Goal: Task Accomplishment & Management: Use online tool/utility

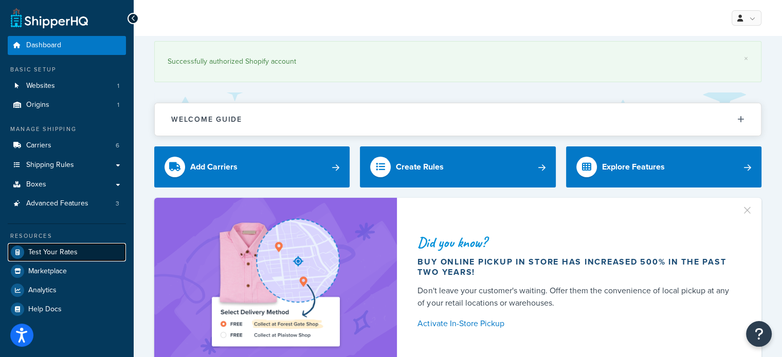
click at [50, 252] on span "Test Your Rates" at bounding box center [52, 252] width 49 height 9
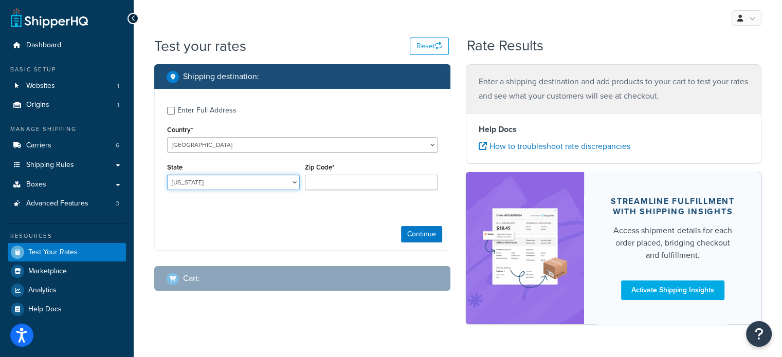
click at [257, 176] on select "[US_STATE] [US_STATE] [US_STATE] [US_STATE] [US_STATE] Armed Forces Americas Ar…" at bounding box center [233, 182] width 133 height 15
select select "[GEOGRAPHIC_DATA]"
click at [167, 175] on select "[US_STATE] [US_STATE] [US_STATE] [US_STATE] [US_STATE] Armed Forces Americas Ar…" at bounding box center [233, 182] width 133 height 15
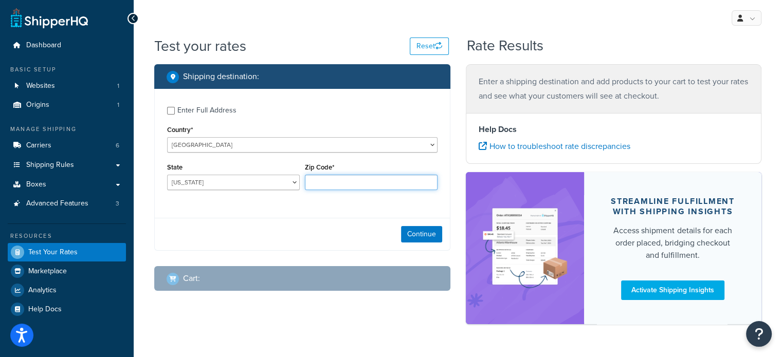
click at [336, 178] on input "Zip Code*" at bounding box center [371, 182] width 133 height 15
type input "79764"
click at [343, 241] on div "Continue" at bounding box center [302, 234] width 295 height 32
click at [411, 232] on button "Continue" at bounding box center [421, 234] width 41 height 16
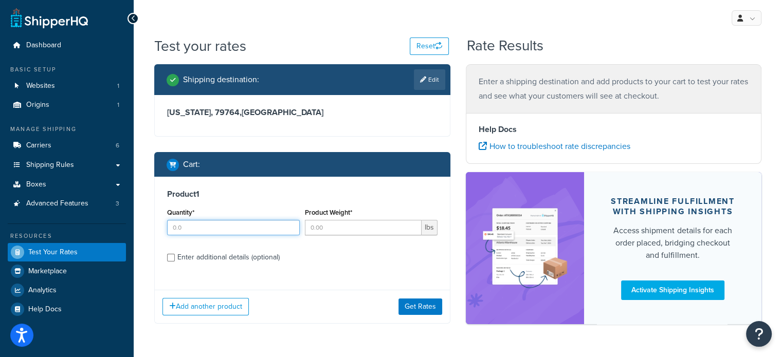
click at [230, 230] on input "Quantity*" at bounding box center [233, 227] width 133 height 15
type input "20"
click at [341, 226] on input "Product Weight*" at bounding box center [363, 227] width 117 height 15
type input "11.3"
click at [174, 259] on input "Enter additional details (optional)" at bounding box center [171, 258] width 8 height 8
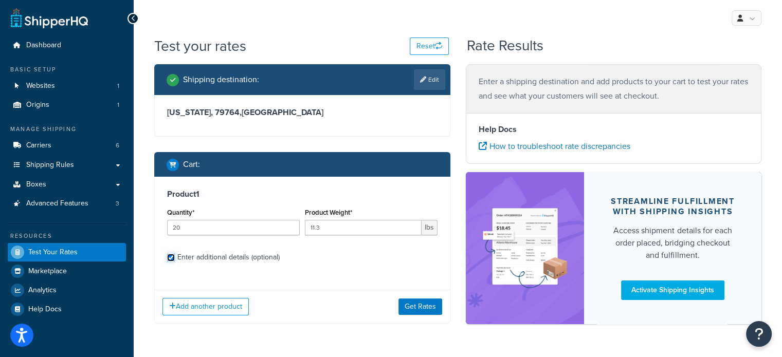
checkbox input "true"
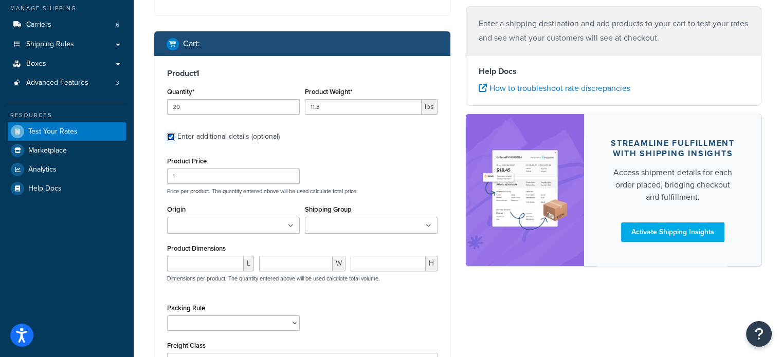
scroll to position [154, 0]
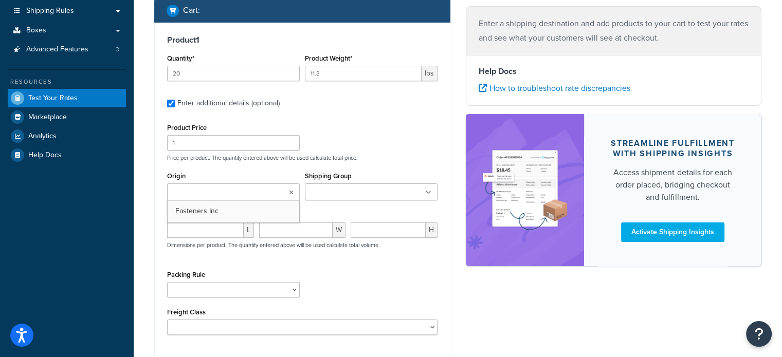
click at [249, 194] on input "Origin" at bounding box center [215, 192] width 91 height 11
click at [361, 197] on input "Shipping Group" at bounding box center [353, 192] width 91 height 11
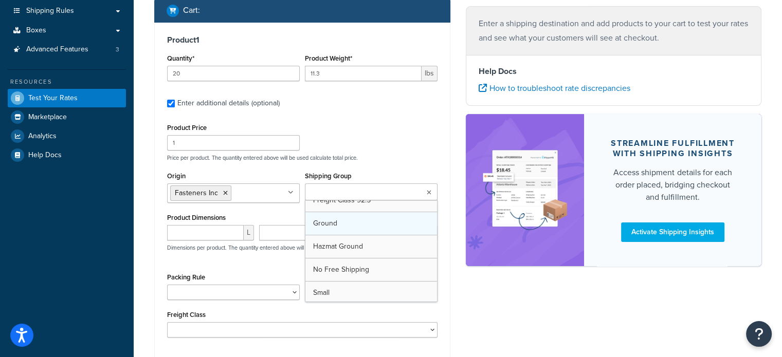
scroll to position [404, 0]
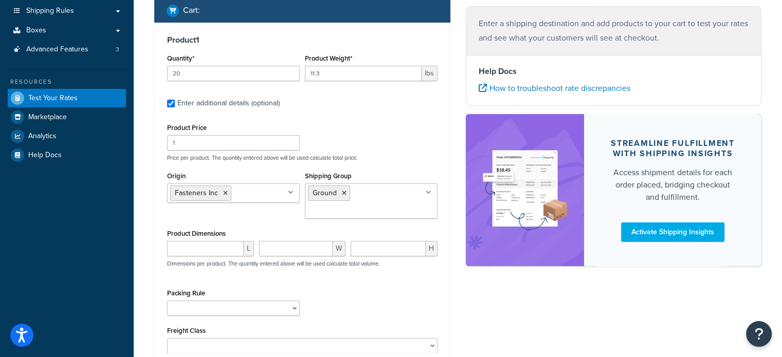
click at [259, 227] on div "Product Dimensions L W H Dimensions per product. The quantity entered above wil…" at bounding box center [302, 253] width 270 height 52
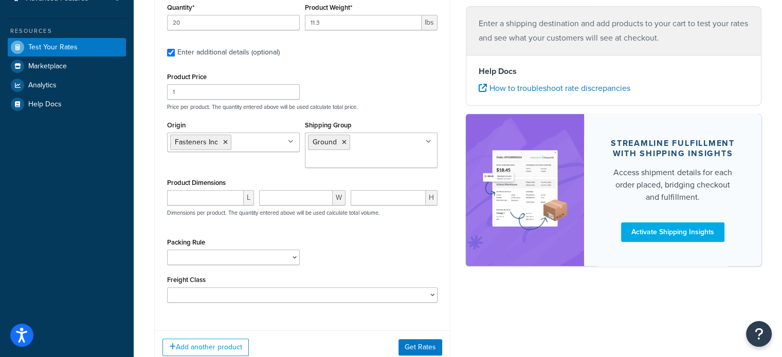
scroll to position [206, 0]
click at [224, 193] on input "number" at bounding box center [205, 197] width 77 height 15
type input "12"
type input "13"
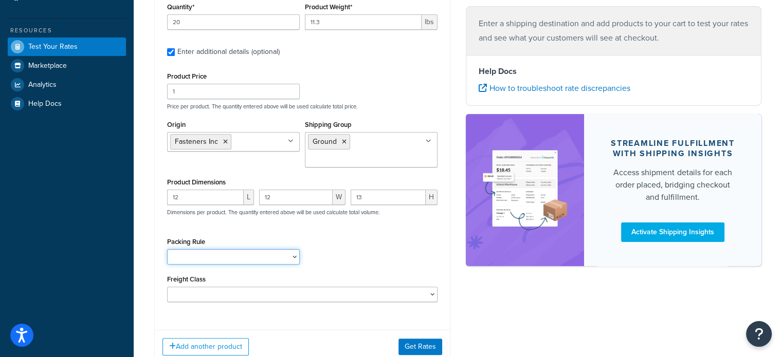
click at [220, 259] on select "Pack according to box rules Pack Separately Separate Pallets" at bounding box center [233, 256] width 133 height 15
click at [343, 252] on div "Packing Rule Pack according to box rules Pack Separately Separate Pallets" at bounding box center [303, 254] width 276 height 38
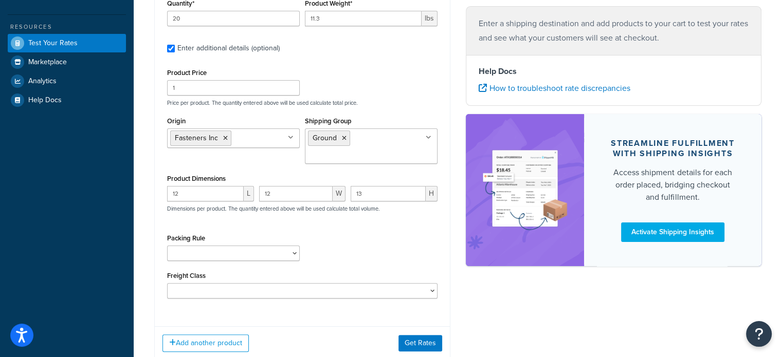
scroll to position [227, 0]
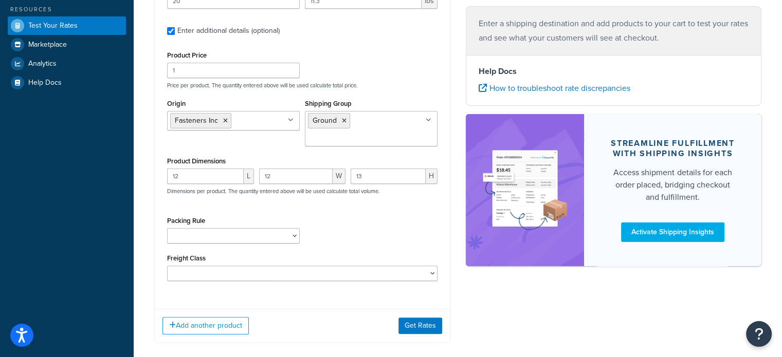
click at [344, 226] on div "Packing Rule Pack according to box rules Pack Separately Separate Pallets" at bounding box center [303, 233] width 276 height 38
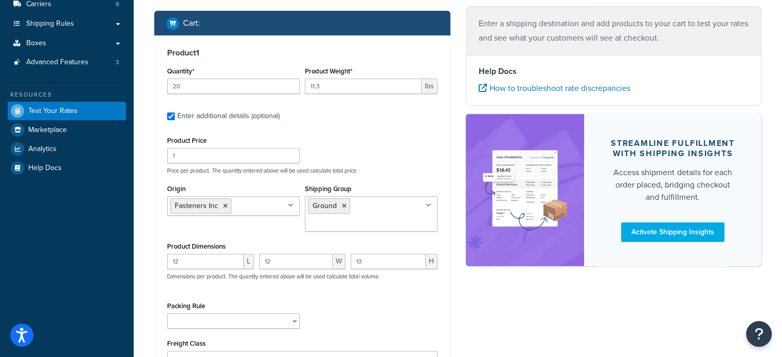
scroll to position [124, 0]
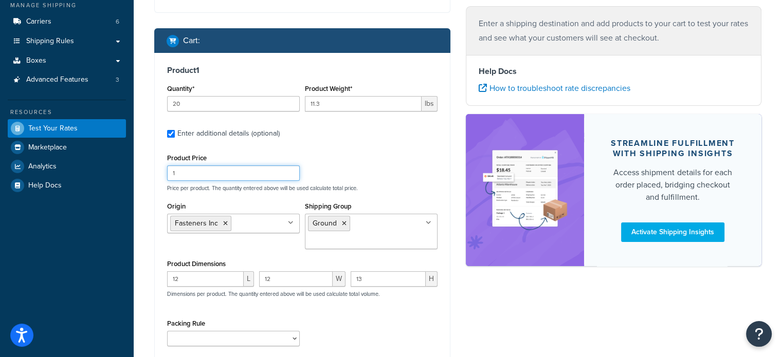
click at [189, 176] on input "1" at bounding box center [233, 173] width 133 height 15
click at [189, 175] on input "1" at bounding box center [233, 173] width 133 height 15
click at [189, 179] on input "1" at bounding box center [233, 173] width 133 height 15
click at [208, 174] on input "1" at bounding box center [233, 173] width 133 height 15
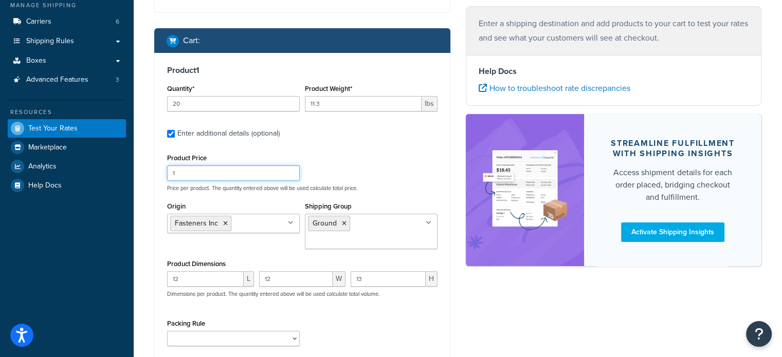
click at [208, 174] on input "1" at bounding box center [233, 173] width 133 height 15
type input "43"
click at [339, 152] on div "Product Price 43 Price per product. The quantity entered above will be used cal…" at bounding box center [303, 171] width 276 height 41
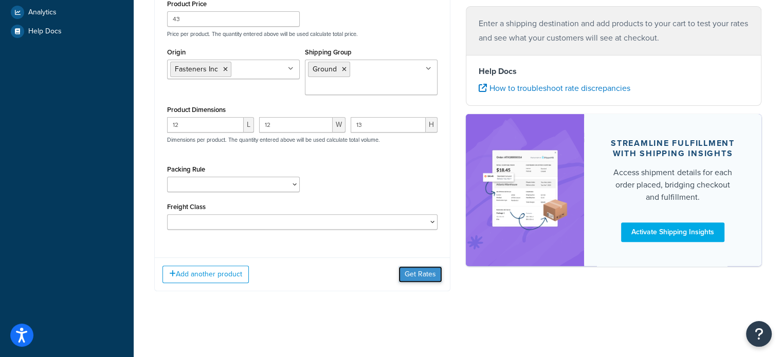
click at [404, 267] on button "Get Rates" at bounding box center [420, 274] width 44 height 16
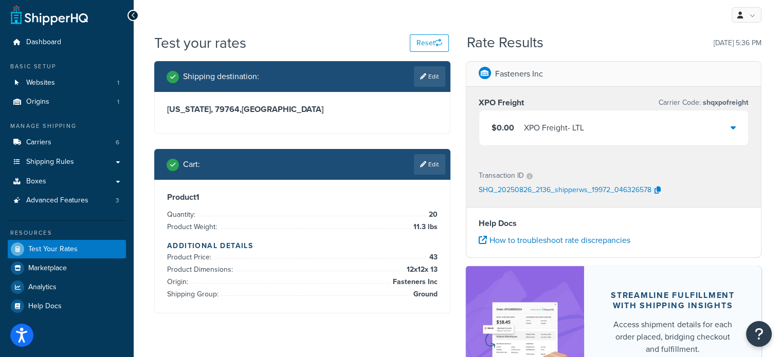
scroll to position [0, 0]
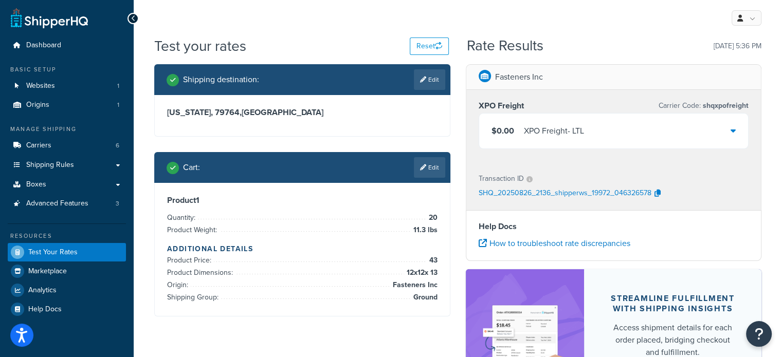
click at [731, 133] on icon at bounding box center [733, 130] width 5 height 8
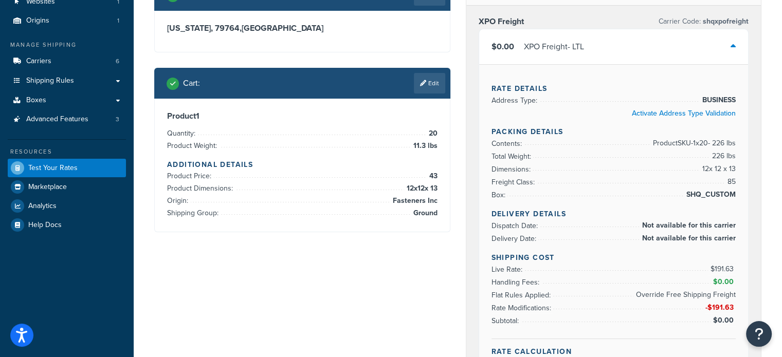
scroll to position [103, 0]
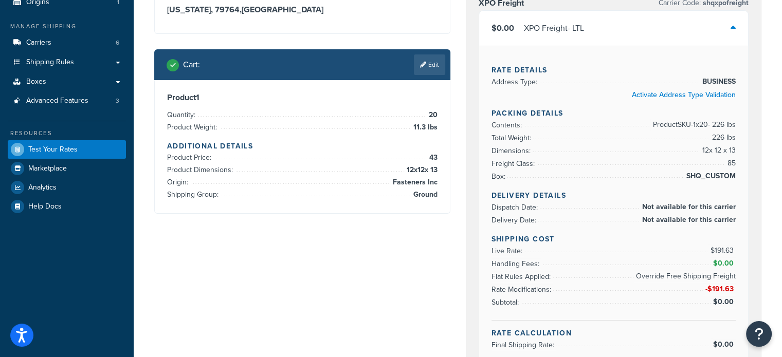
click at [719, 129] on span "Product SKU-1 x 20 - 226 lbs" at bounding box center [692, 125] width 85 height 12
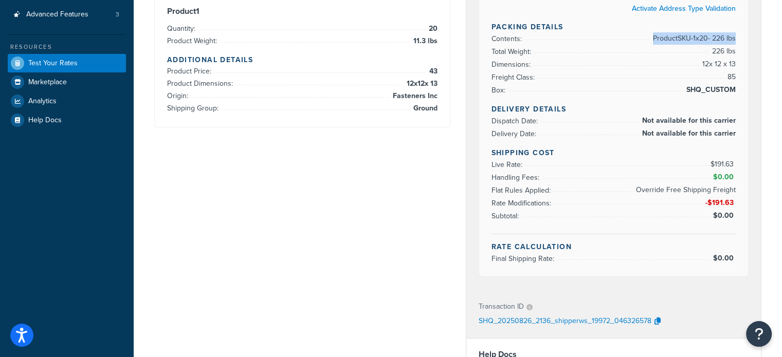
scroll to position [206, 0]
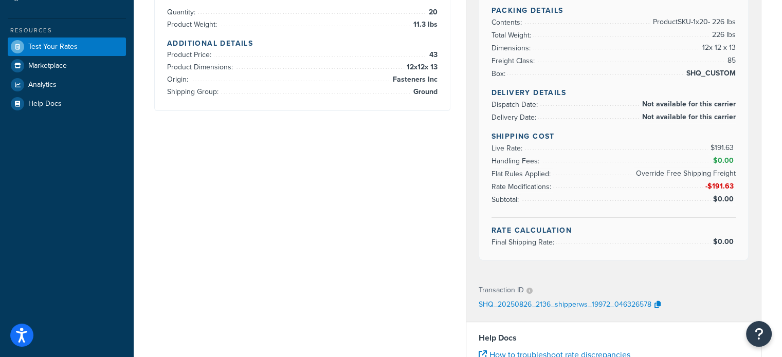
click at [722, 145] on span "$191.63" at bounding box center [723, 147] width 26 height 11
click at [718, 148] on span "$191.63" at bounding box center [723, 147] width 26 height 11
click at [719, 148] on span "$191.63" at bounding box center [723, 147] width 26 height 11
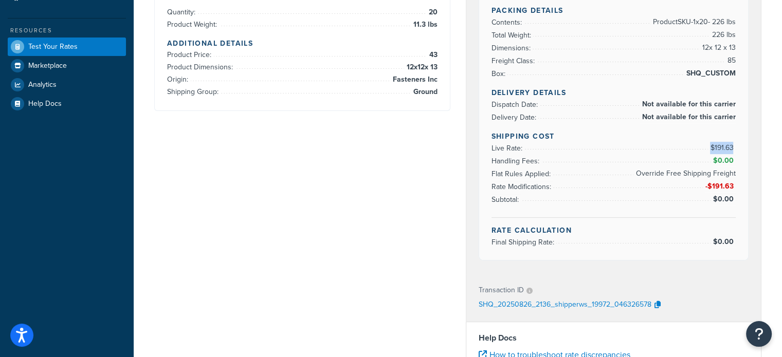
click at [719, 148] on span "$191.63" at bounding box center [723, 147] width 26 height 11
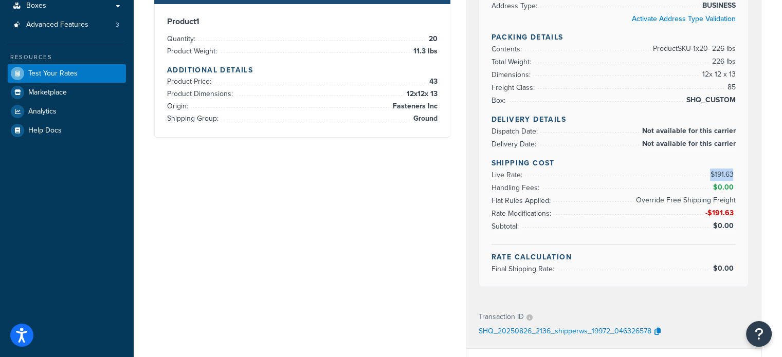
scroll to position [154, 0]
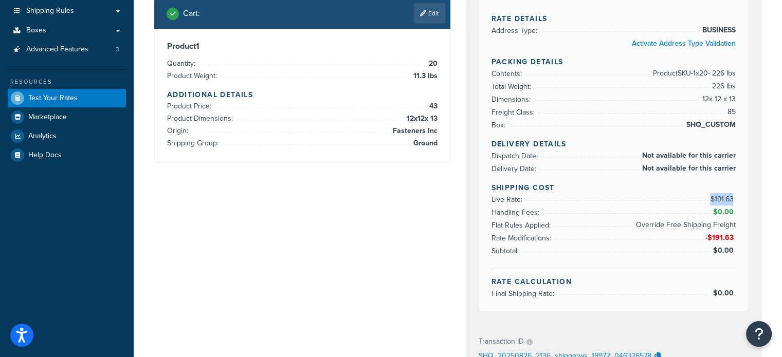
click at [717, 199] on span "$191.63" at bounding box center [723, 199] width 26 height 11
click at [714, 200] on span "$191.63" at bounding box center [723, 199] width 26 height 11
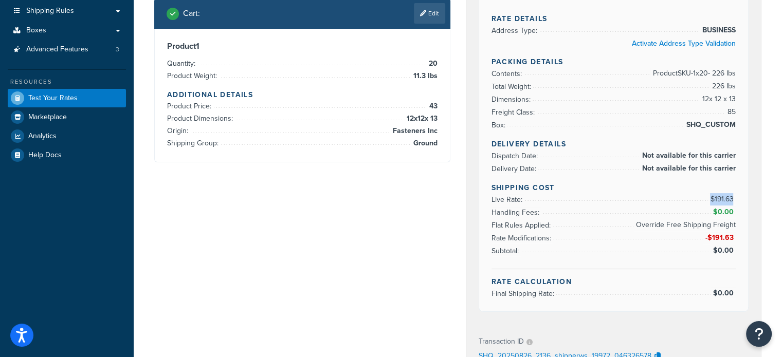
click at [714, 200] on span "$191.63" at bounding box center [723, 199] width 26 height 11
click at [714, 199] on span "$191.63" at bounding box center [723, 199] width 26 height 11
click at [713, 200] on span "$191.63" at bounding box center [723, 199] width 26 height 11
click at [713, 201] on span "$191.63" at bounding box center [723, 199] width 26 height 11
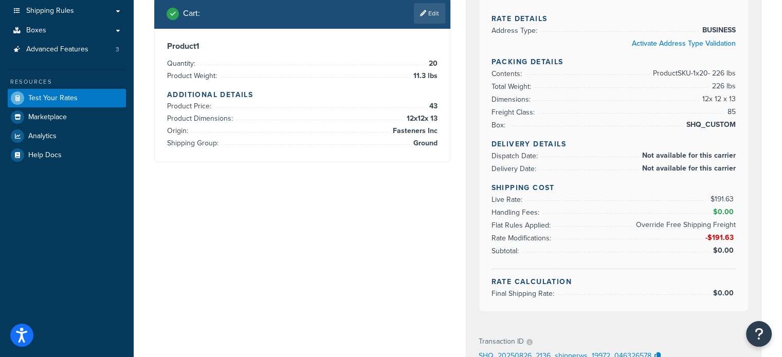
click at [716, 201] on span "$191.63" at bounding box center [723, 199] width 26 height 11
click at [715, 201] on span "$191.63" at bounding box center [723, 199] width 26 height 11
click at [714, 198] on span "$191.63" at bounding box center [723, 199] width 26 height 11
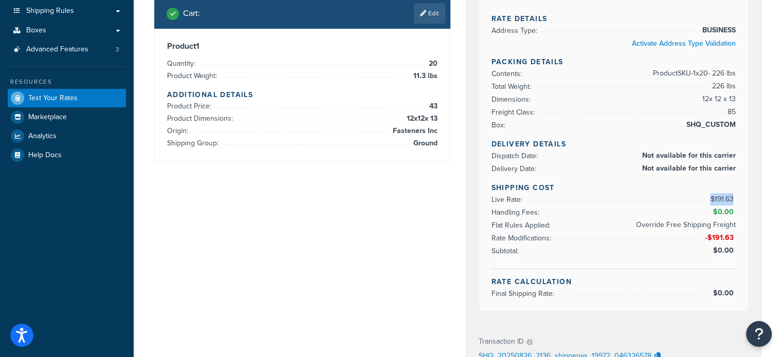
click at [714, 198] on span "$191.63" at bounding box center [723, 199] width 26 height 11
drag, startPoint x: 703, startPoint y: 98, endPoint x: 735, endPoint y: 99, distance: 32.4
click at [735, 99] on span "12 x 12 x 13" at bounding box center [718, 99] width 36 height 12
click at [722, 84] on span "226 lbs" at bounding box center [722, 86] width 26 height 12
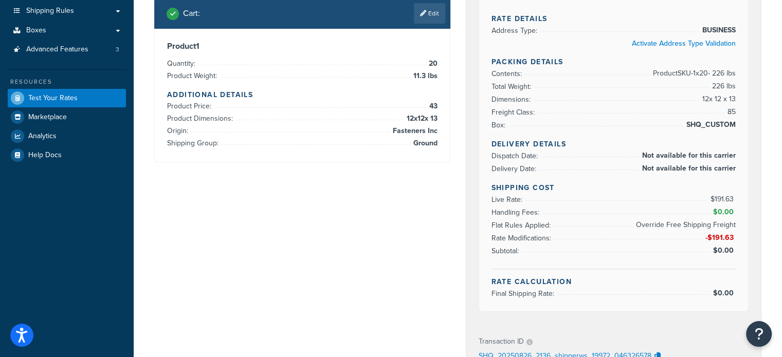
click at [719, 90] on span "226 lbs" at bounding box center [722, 86] width 26 height 12
click at [721, 194] on span "$191.63" at bounding box center [723, 199] width 26 height 11
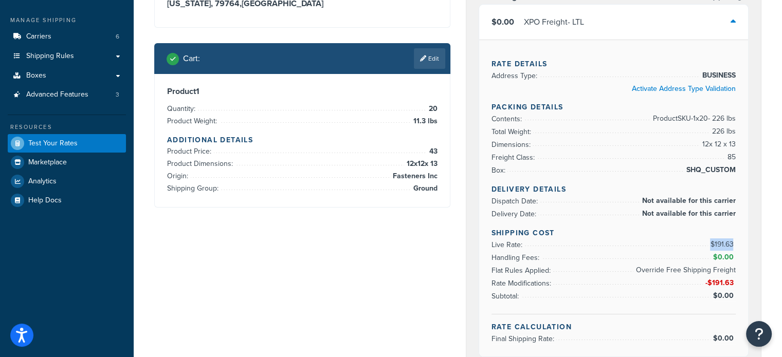
scroll to position [103, 0]
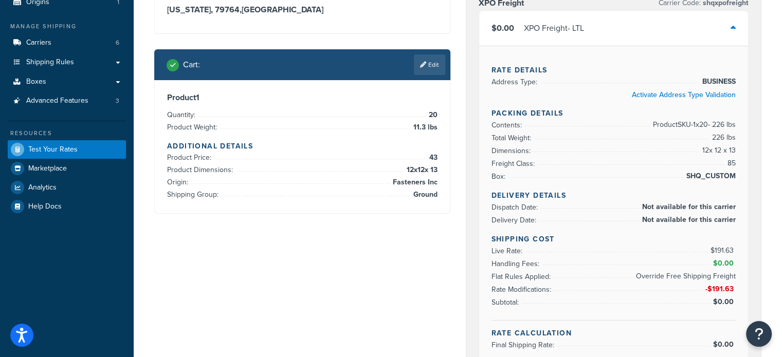
click at [472, 146] on div "XPO Freight Carrier Code: shqxpofreight $0.00 XPO Freight - LTL Rate Details Ad…" at bounding box center [613, 182] width 295 height 390
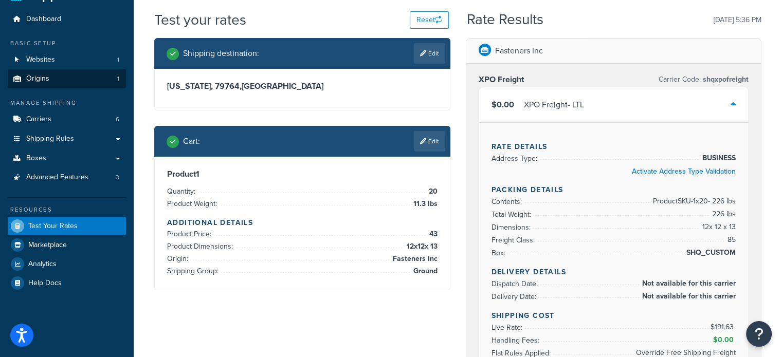
scroll to position [0, 0]
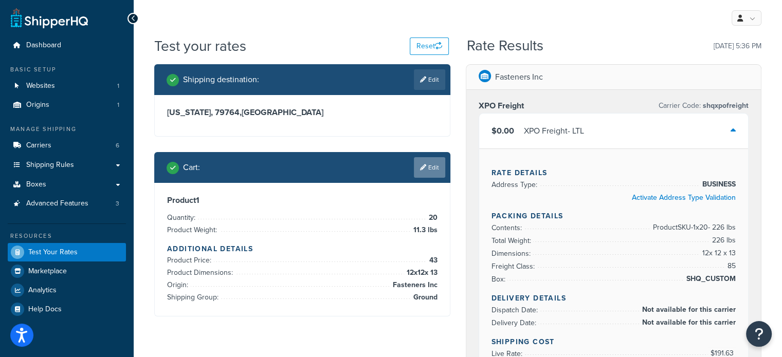
click at [436, 166] on link "Edit" at bounding box center [429, 167] width 31 height 21
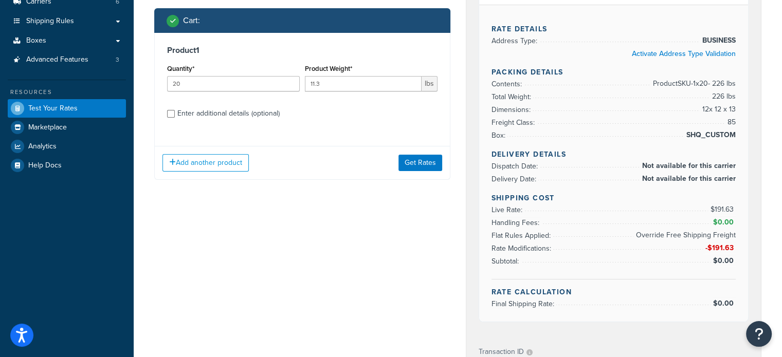
scroll to position [154, 0]
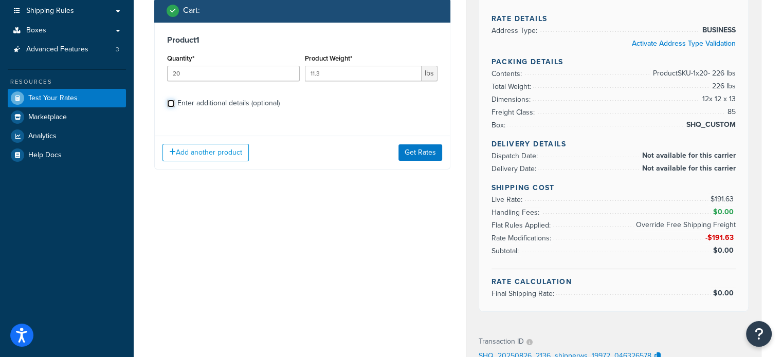
click at [171, 102] on input "Enter additional details (optional)" at bounding box center [171, 104] width 8 height 8
checkbox input "true"
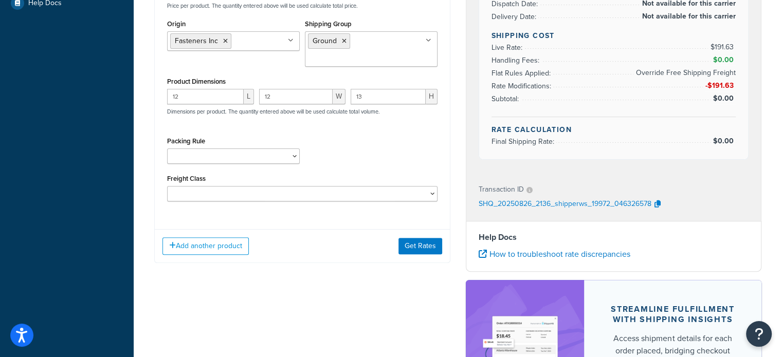
scroll to position [308, 0]
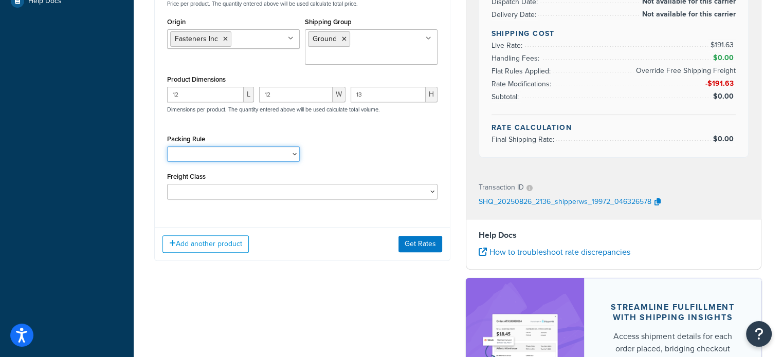
click at [294, 153] on select "Pack according to box rules Pack Separately Separate Pallets" at bounding box center [233, 154] width 133 height 15
select select "69922"
click at [167, 147] on select "Pack according to box rules Pack Separately Separate Pallets" at bounding box center [233, 154] width 133 height 15
click at [290, 155] on select "Pack according to box rules Pack Separately Separate Pallets" at bounding box center [233, 154] width 133 height 15
select select
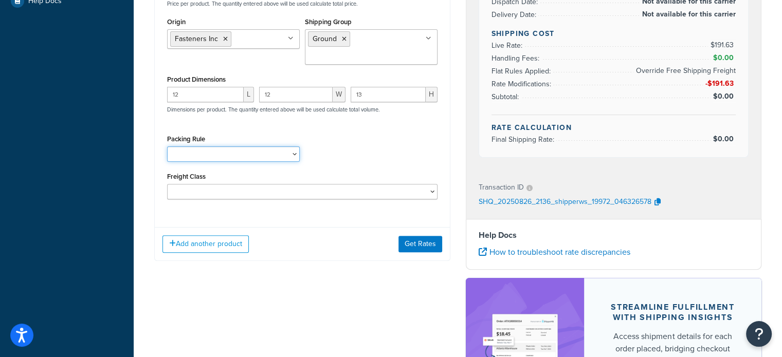
click at [167, 147] on select "Pack according to box rules Pack Separately Separate Pallets" at bounding box center [233, 154] width 133 height 15
click at [373, 145] on div "Packing Rule Pack according to box rules Pack Separately Separate Pallets" at bounding box center [303, 151] width 276 height 38
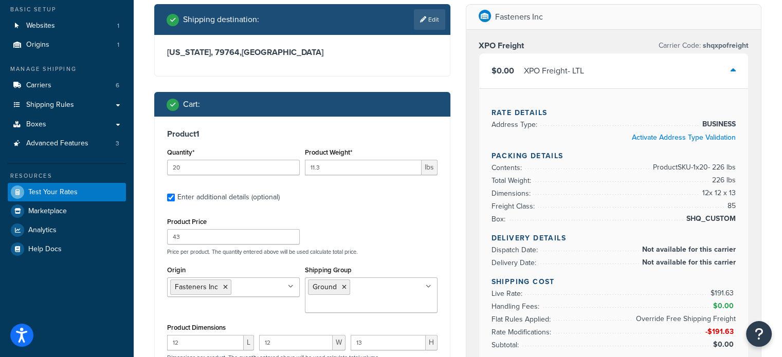
scroll to position [206, 0]
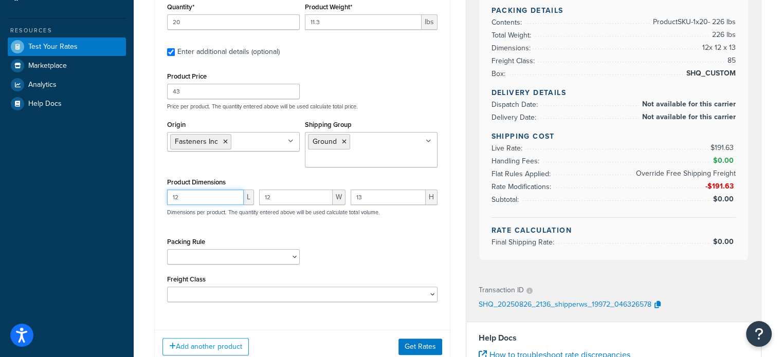
click at [211, 196] on input "12" at bounding box center [205, 197] width 77 height 15
type input "36"
type input "24"
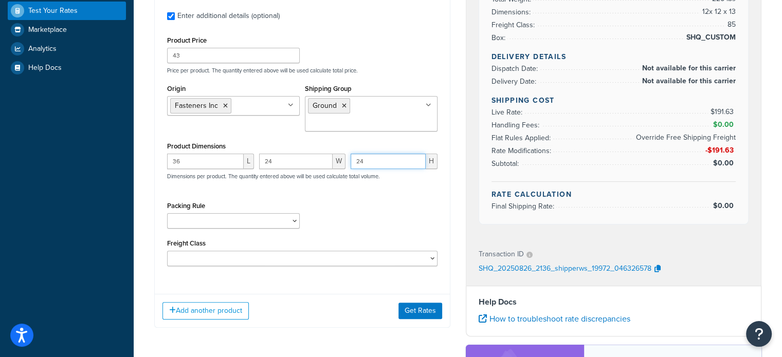
scroll to position [257, 0]
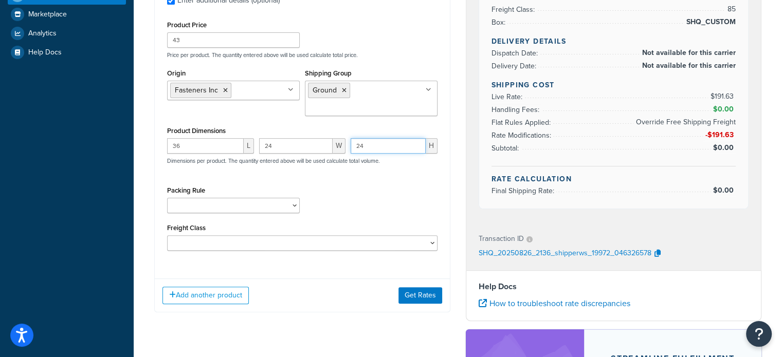
type input "24"
click at [279, 208] on select "Pack according to box rules Pack Separately Separate Pallets" at bounding box center [233, 205] width 133 height 15
click at [310, 209] on div "Packing Rule Pack according to box rules Pack Separately Separate Pallets" at bounding box center [303, 203] width 276 height 38
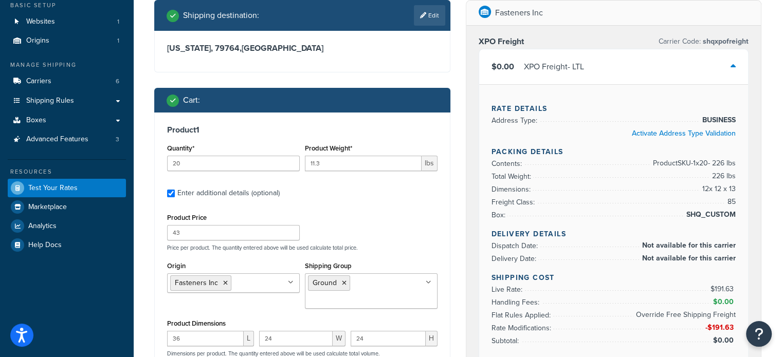
scroll to position [103, 0]
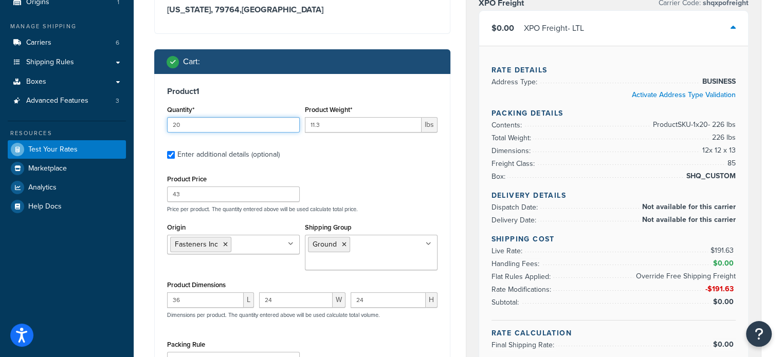
click at [206, 125] on input "20" at bounding box center [233, 124] width 133 height 15
click at [206, 124] on input "20" at bounding box center [233, 124] width 133 height 15
click at [324, 167] on div "Product 1 Quantity* 20 Product Weight* 11.3 lbs Enter additional details (optio…" at bounding box center [302, 249] width 295 height 351
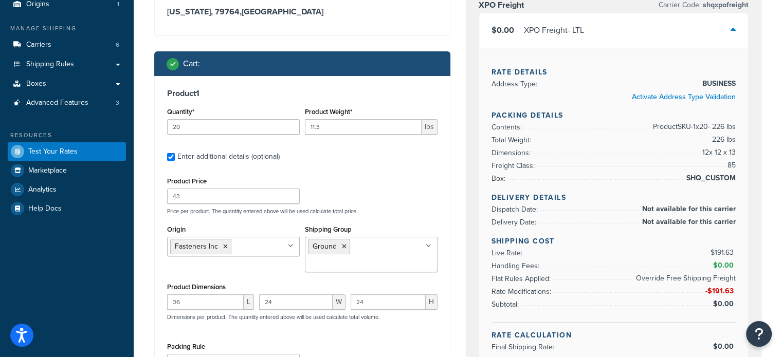
scroll to position [51, 0]
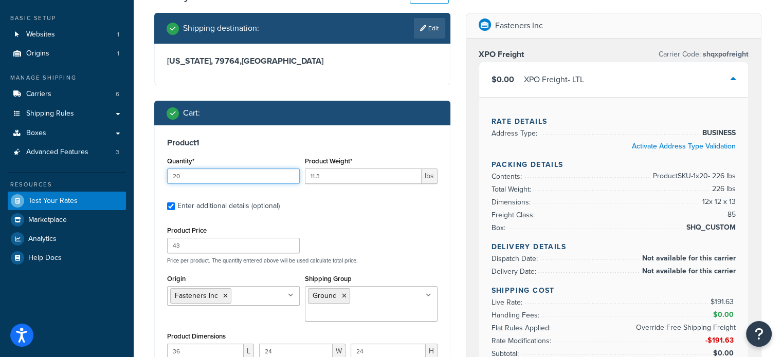
click at [217, 170] on input "20" at bounding box center [233, 176] width 133 height 15
click at [217, 171] on input "20" at bounding box center [233, 176] width 133 height 15
click at [202, 174] on input "20" at bounding box center [233, 176] width 133 height 15
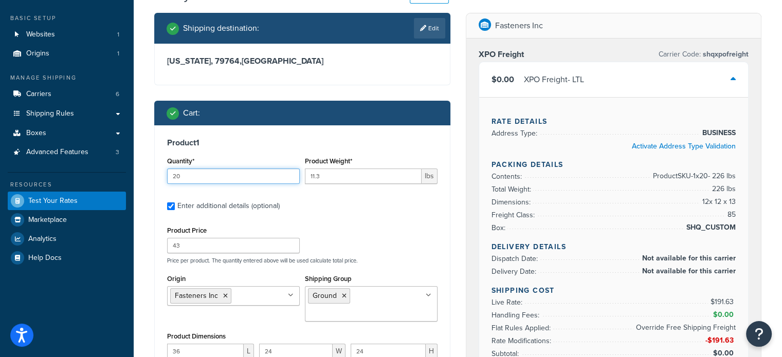
click at [202, 174] on input "20" at bounding box center [233, 176] width 133 height 15
type input "1"
type input "110.30"
click at [351, 227] on div "Product Price 43 Price per product. The quantity entered above will be used cal…" at bounding box center [303, 244] width 276 height 41
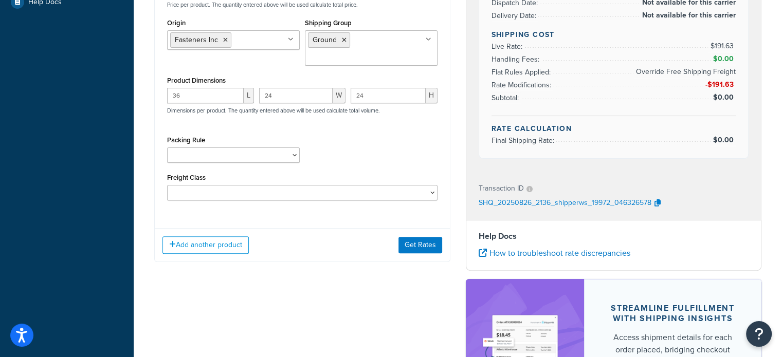
scroll to position [257, 0]
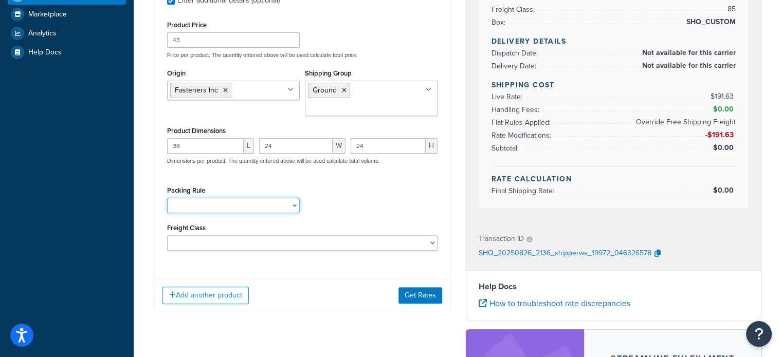
click at [292, 204] on select "Pack according to box rules Pack Separately Separate Pallets" at bounding box center [233, 205] width 133 height 15
drag, startPoint x: 365, startPoint y: 198, endPoint x: 350, endPoint y: 202, distance: 14.8
click at [365, 198] on div "Packing Rule Pack according to box rules Pack Separately Separate Pallets" at bounding box center [303, 203] width 276 height 38
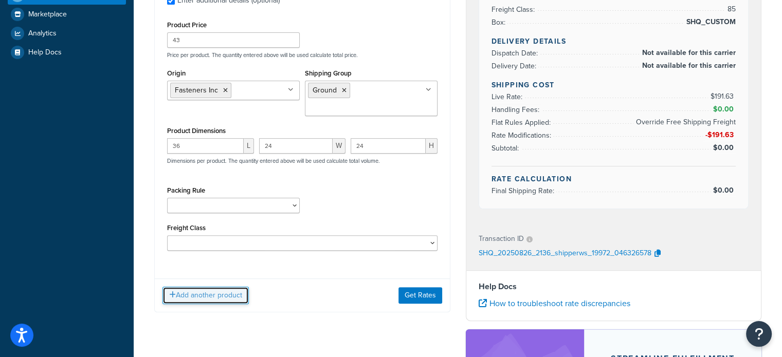
click at [224, 289] on button "Add another product" at bounding box center [205, 295] width 86 height 17
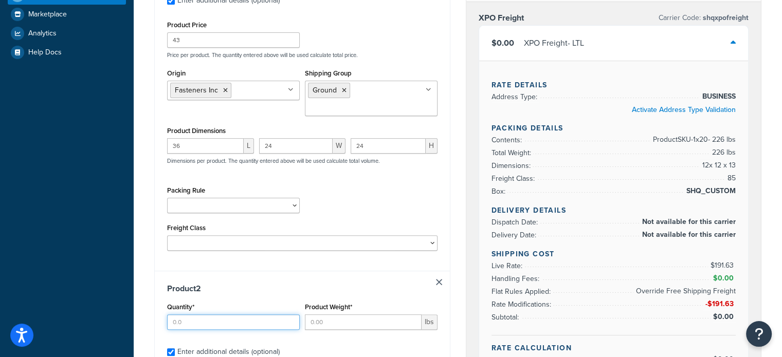
click at [194, 317] on input "Quantity*" at bounding box center [233, 322] width 133 height 15
type input "1"
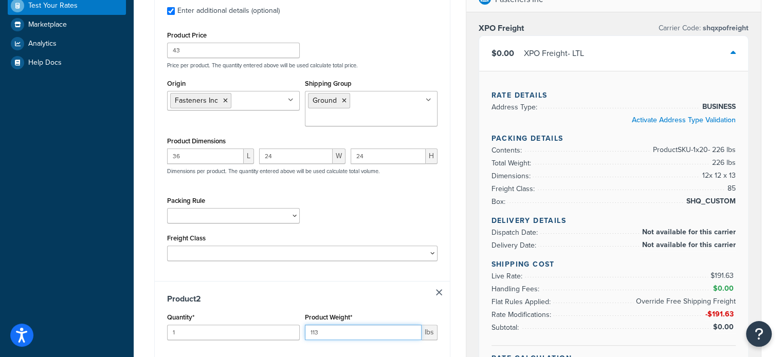
scroll to position [154, 0]
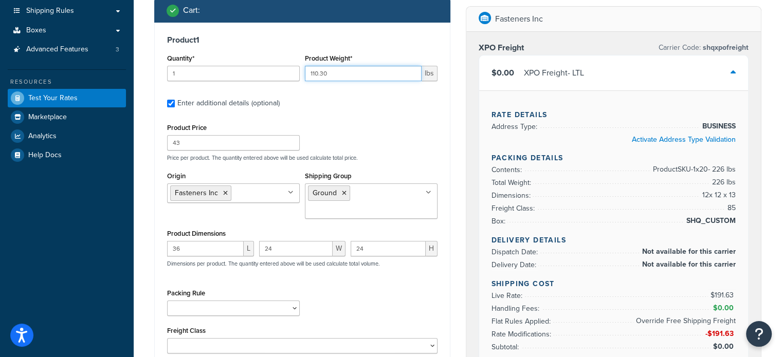
click at [340, 78] on input "110.30" at bounding box center [363, 73] width 117 height 15
click at [334, 77] on input "110.30" at bounding box center [363, 73] width 117 height 15
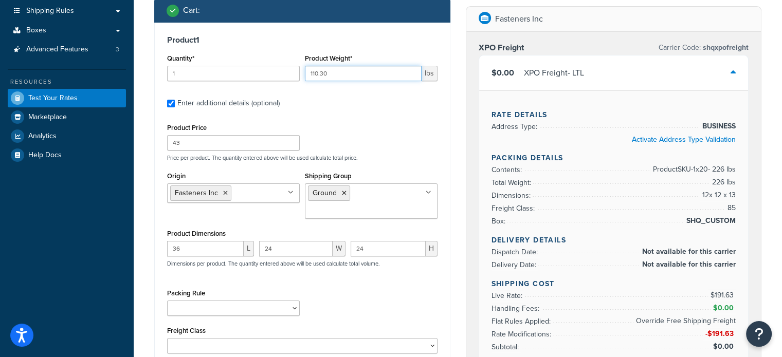
click at [334, 77] on input "110.30" at bounding box center [363, 73] width 117 height 15
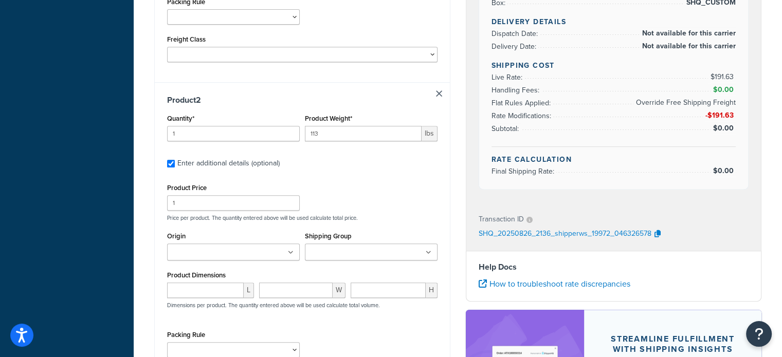
scroll to position [463, 0]
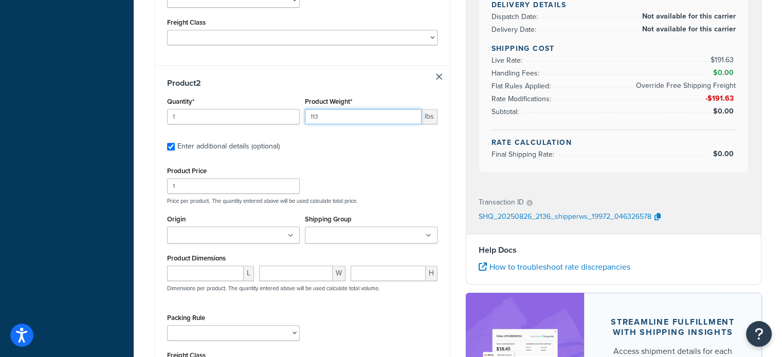
click at [330, 119] on input "113" at bounding box center [363, 116] width 117 height 15
click at [331, 119] on input "113" at bounding box center [363, 116] width 117 height 15
click at [331, 121] on input "113" at bounding box center [363, 116] width 117 height 15
click at [318, 116] on input "113" at bounding box center [363, 116] width 117 height 15
click at [317, 116] on input "113" at bounding box center [363, 116] width 117 height 15
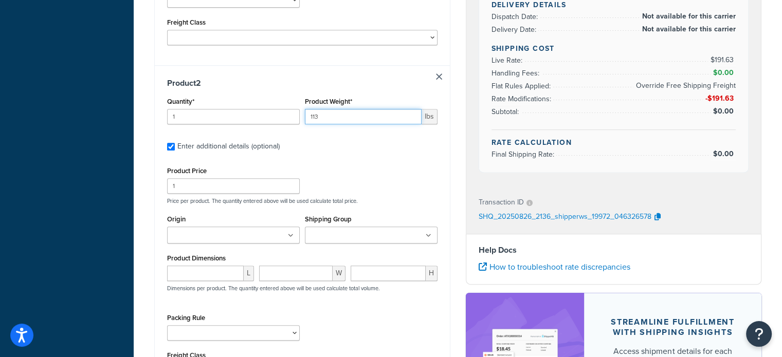
click at [317, 116] on input "113" at bounding box center [363, 116] width 117 height 15
click at [316, 116] on input "113" at bounding box center [363, 116] width 117 height 15
type input "110.30"
drag, startPoint x: 323, startPoint y: 158, endPoint x: 297, endPoint y: 167, distance: 27.6
click at [324, 161] on div "Product 2 Quantity* 1 Product Weight* 110.30 lbs Enter additional details (opti…" at bounding box center [302, 231] width 295 height 333
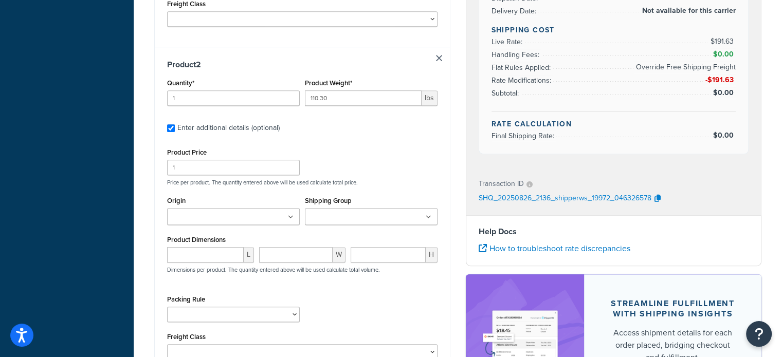
scroll to position [514, 0]
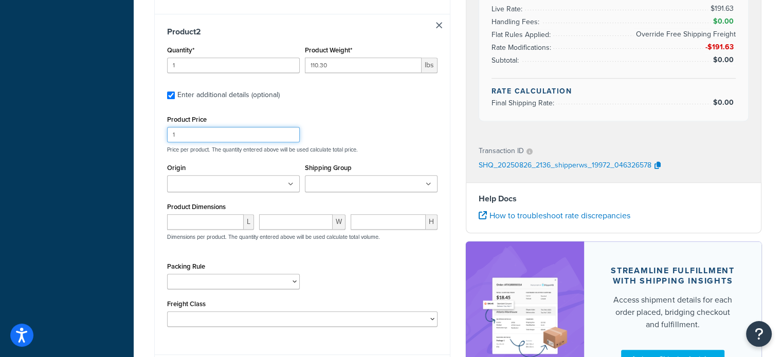
click at [187, 139] on input "1" at bounding box center [233, 134] width 133 height 15
click at [187, 138] on input "1" at bounding box center [233, 134] width 133 height 15
type input "45"
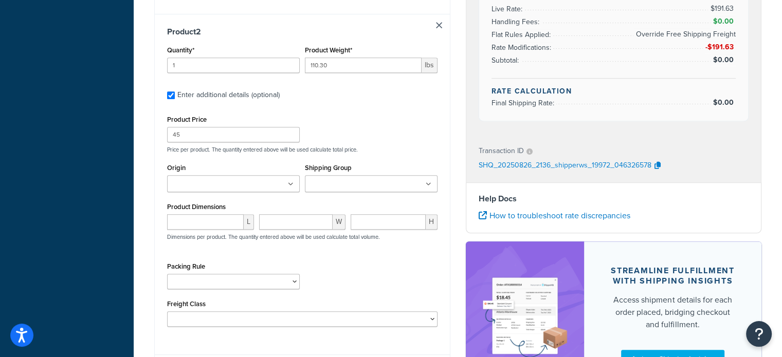
click at [414, 124] on div "Product Price 45 Price per product. The quantity entered above will be used cal…" at bounding box center [303, 133] width 276 height 41
click at [275, 187] on ul at bounding box center [233, 183] width 133 height 17
drag, startPoint x: 240, startPoint y: 207, endPoint x: 278, endPoint y: 202, distance: 38.0
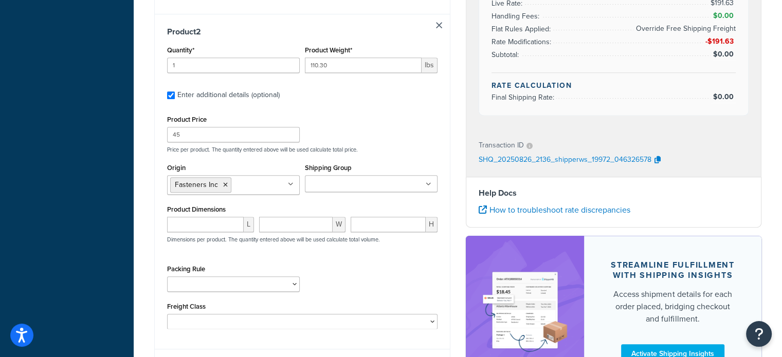
click at [321, 185] on input "Shipping Group" at bounding box center [353, 184] width 91 height 11
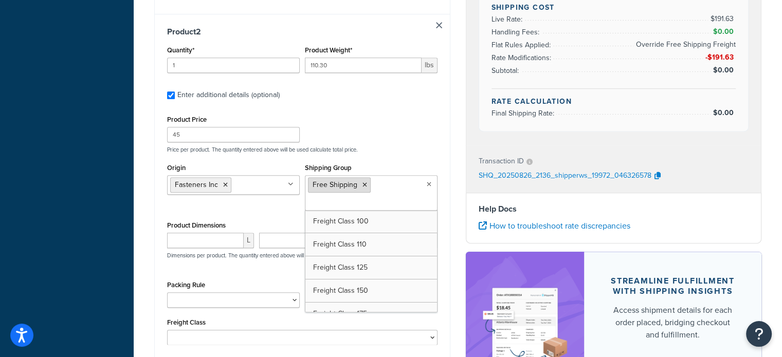
click at [365, 186] on icon at bounding box center [364, 185] width 5 height 6
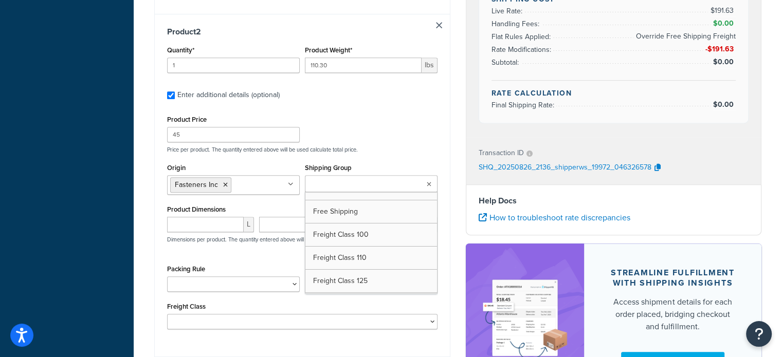
click at [390, 186] on input "Shipping Group" at bounding box center [353, 184] width 91 height 11
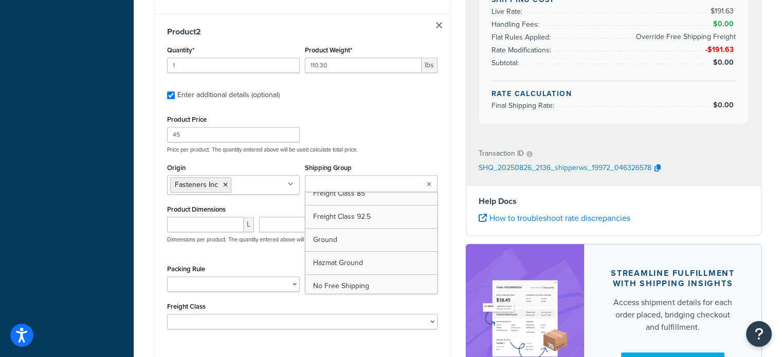
scroll to position [403, 0]
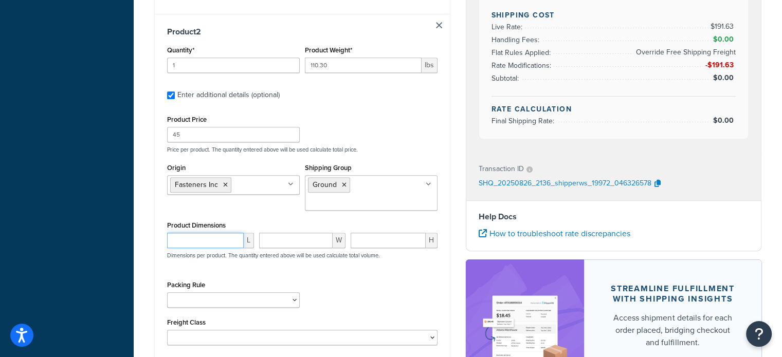
click at [195, 247] on input "number" at bounding box center [205, 240] width 77 height 15
type input "36"
type input "24"
click at [375, 286] on div "Packing Rule Pack according to box rules Pack Separately Separate Pallets" at bounding box center [303, 297] width 276 height 38
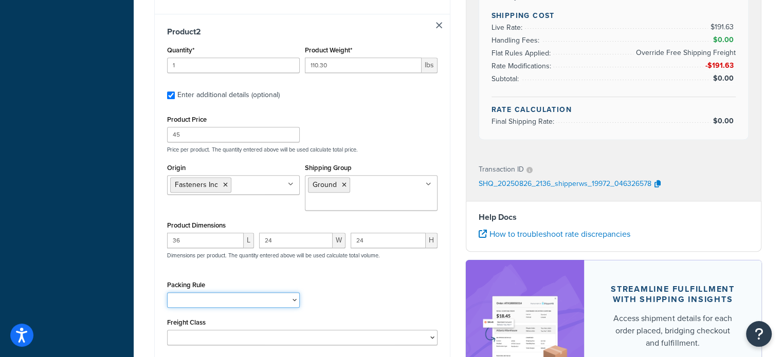
click at [291, 301] on select "Pack according to box rules Pack Separately Separate Pallets" at bounding box center [233, 300] width 133 height 15
drag, startPoint x: 349, startPoint y: 298, endPoint x: 305, endPoint y: 314, distance: 47.2
click at [349, 298] on div "Packing Rule Pack according to box rules Pack Separately Separate Pallets" at bounding box center [303, 297] width 276 height 38
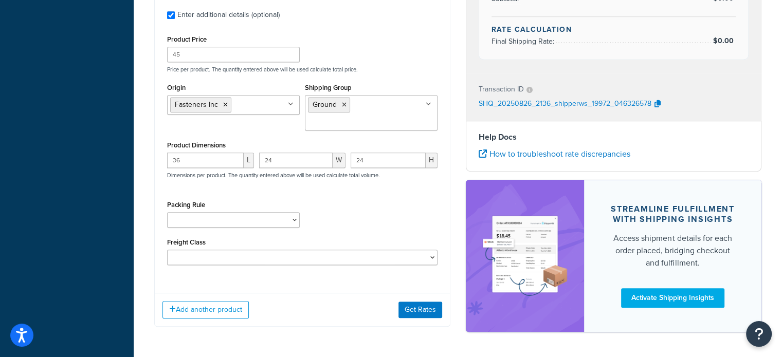
scroll to position [629, 0]
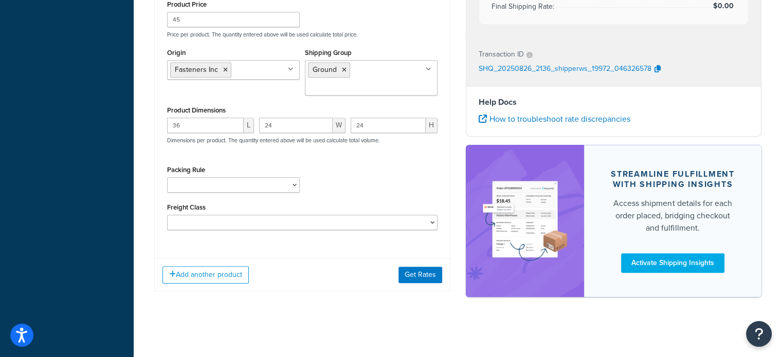
click at [333, 283] on div "Add another product Get Rates" at bounding box center [302, 274] width 295 height 33
click at [335, 279] on div "Add another product Get Rates" at bounding box center [302, 274] width 295 height 33
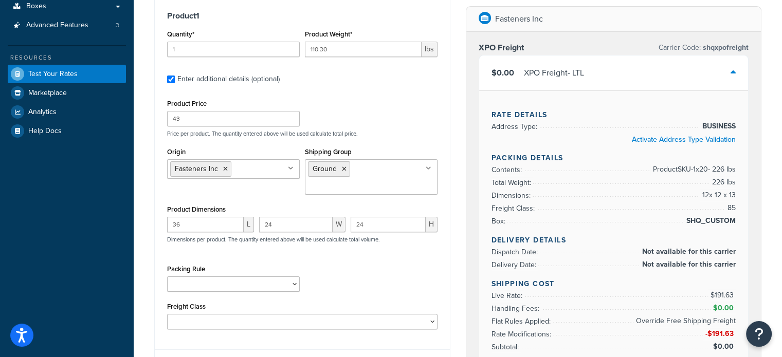
scroll to position [103, 0]
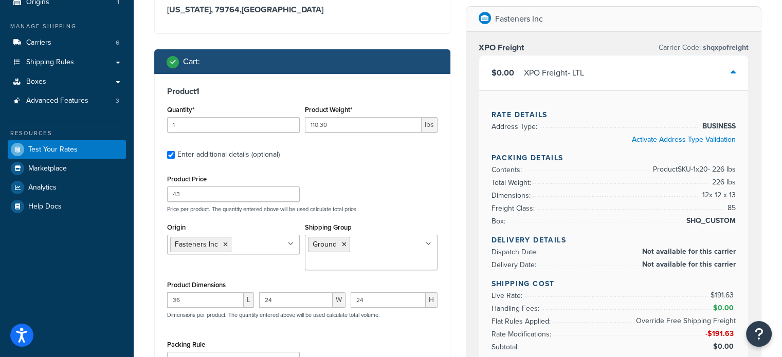
click at [342, 117] on div "Product Weight* 110.30 lbs" at bounding box center [371, 118] width 133 height 30
click at [343, 126] on input "110.30" at bounding box center [363, 124] width 117 height 15
click at [343, 128] on input "110.30" at bounding box center [363, 124] width 117 height 15
click at [342, 130] on input "110.30" at bounding box center [363, 124] width 117 height 15
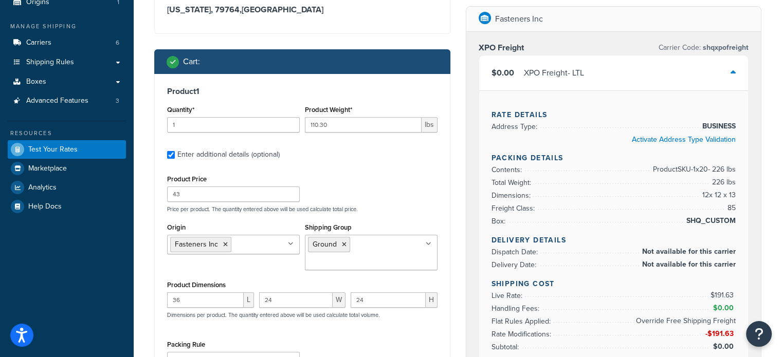
click at [356, 179] on div "Product Price 43 Price per product. The quantity entered above will be used cal…" at bounding box center [303, 192] width 276 height 41
click at [344, 133] on div "Product Weight* 110.30 lbs" at bounding box center [371, 122] width 138 height 38
click at [344, 131] on input "110.30" at bounding box center [363, 124] width 117 height 15
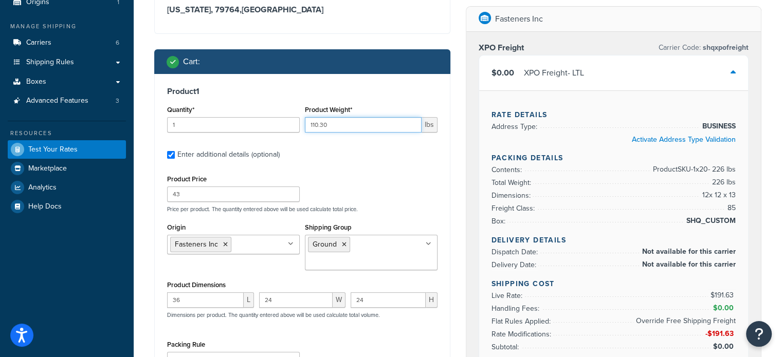
click at [344, 131] on input "110.30" at bounding box center [363, 124] width 117 height 15
type input "67.8"
click at [362, 153] on label "Enter additional details (optional)" at bounding box center [307, 153] width 260 height 16
click at [175, 153] on input "Enter additional details (optional)" at bounding box center [171, 155] width 8 height 8
checkbox input "false"
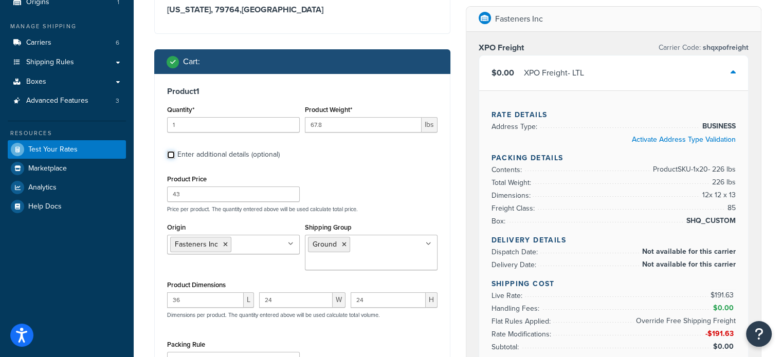
checkbox input "false"
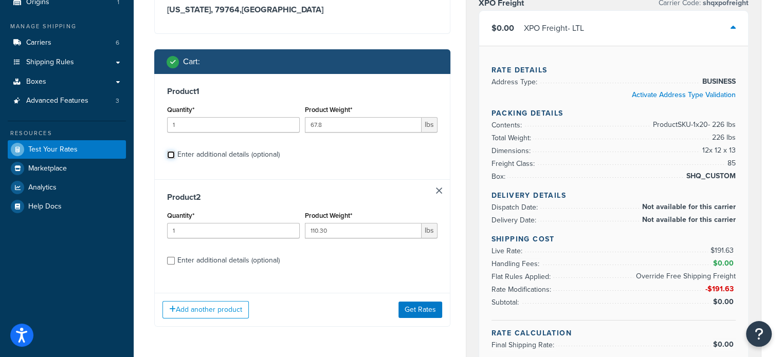
click at [168, 156] on input "Enter additional details (optional)" at bounding box center [171, 155] width 8 height 8
checkbox input "true"
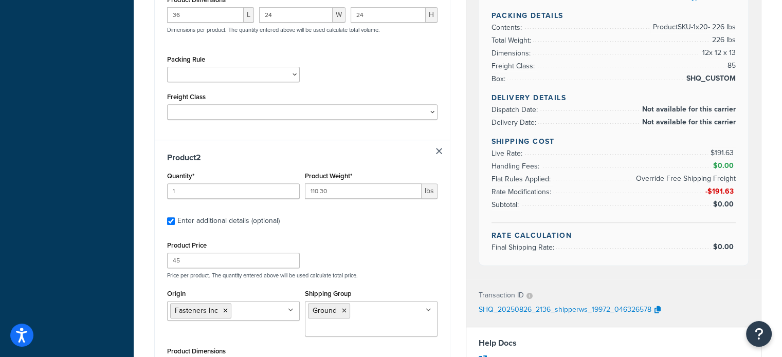
scroll to position [411, 0]
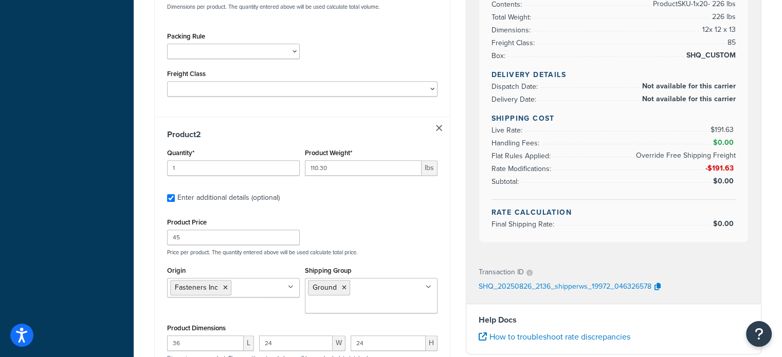
click at [439, 130] on link at bounding box center [439, 128] width 6 height 6
checkbox input "false"
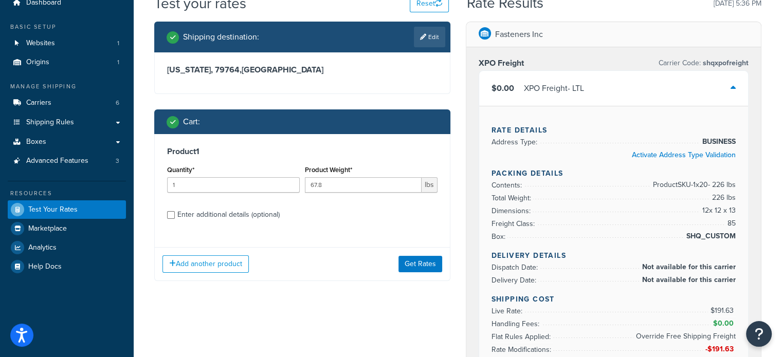
scroll to position [0, 0]
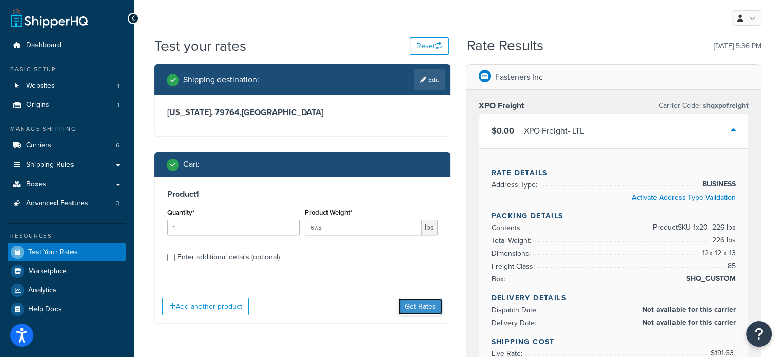
click at [411, 307] on button "Get Rates" at bounding box center [420, 307] width 44 height 16
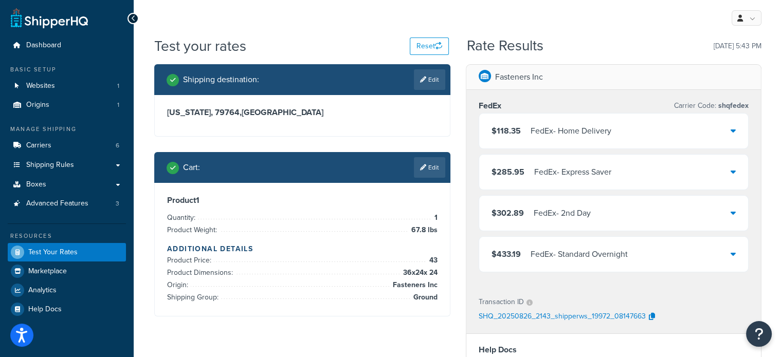
click at [413, 274] on span "36 x 24 x 24" at bounding box center [419, 273] width 37 height 12
click at [422, 234] on span "67.8 lbs" at bounding box center [423, 230] width 29 height 12
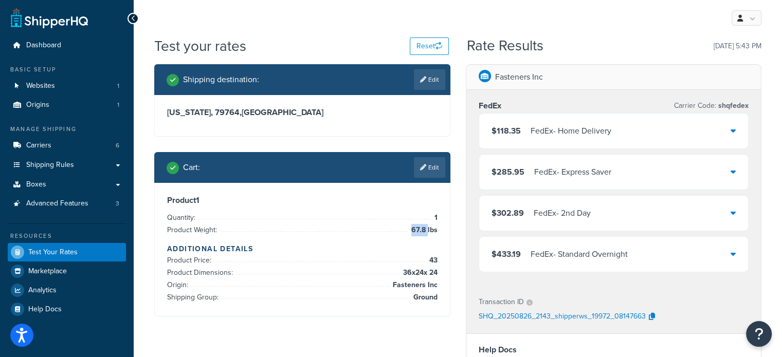
click at [422, 234] on span "67.8 lbs" at bounding box center [423, 230] width 29 height 12
click at [421, 242] on div "Product 1 Quantity: 1 Product Weight: 67.8 lbs Additional Details Product Price…" at bounding box center [302, 249] width 270 height 108
click at [425, 230] on span "67.8 lbs" at bounding box center [423, 230] width 29 height 12
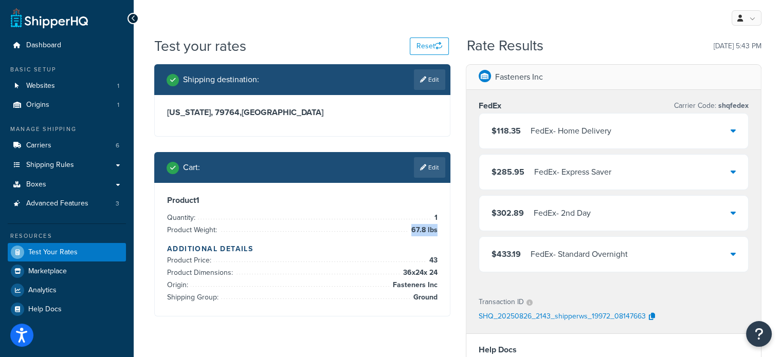
click at [425, 230] on span "67.8 lbs" at bounding box center [423, 230] width 29 height 12
click at [735, 130] on icon at bounding box center [733, 130] width 5 height 8
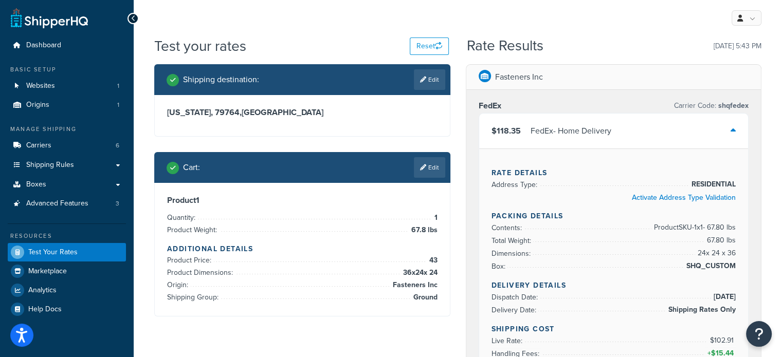
click at [508, 130] on span "$118.35" at bounding box center [506, 131] width 29 height 12
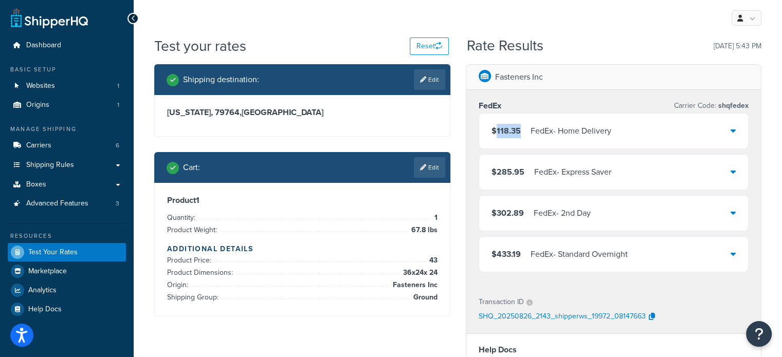
click at [508, 130] on span "$118.35" at bounding box center [506, 131] width 29 height 12
